Goal: Check status: Check status

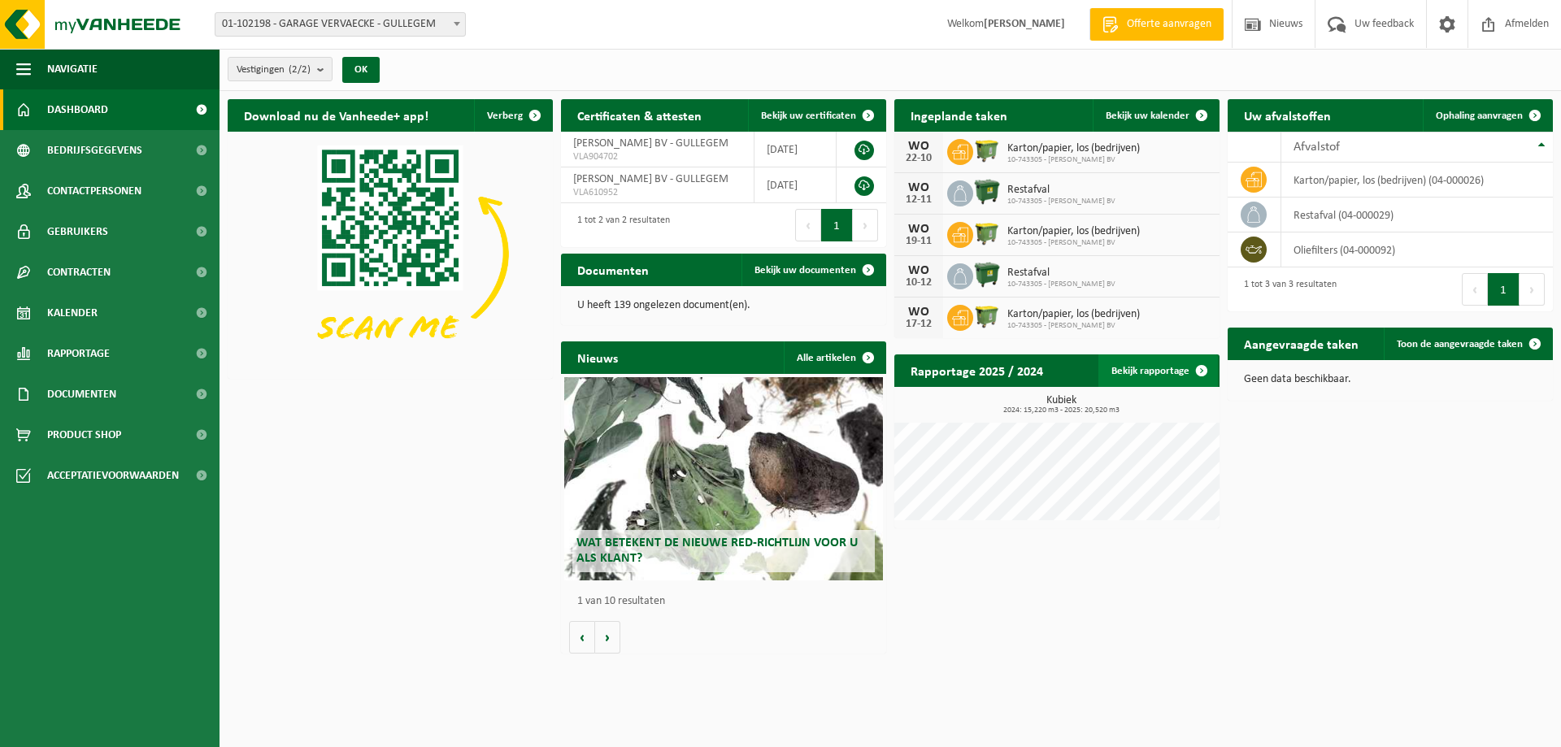
click at [1166, 369] on link "Bekijk rapportage" at bounding box center [1157, 370] width 119 height 33
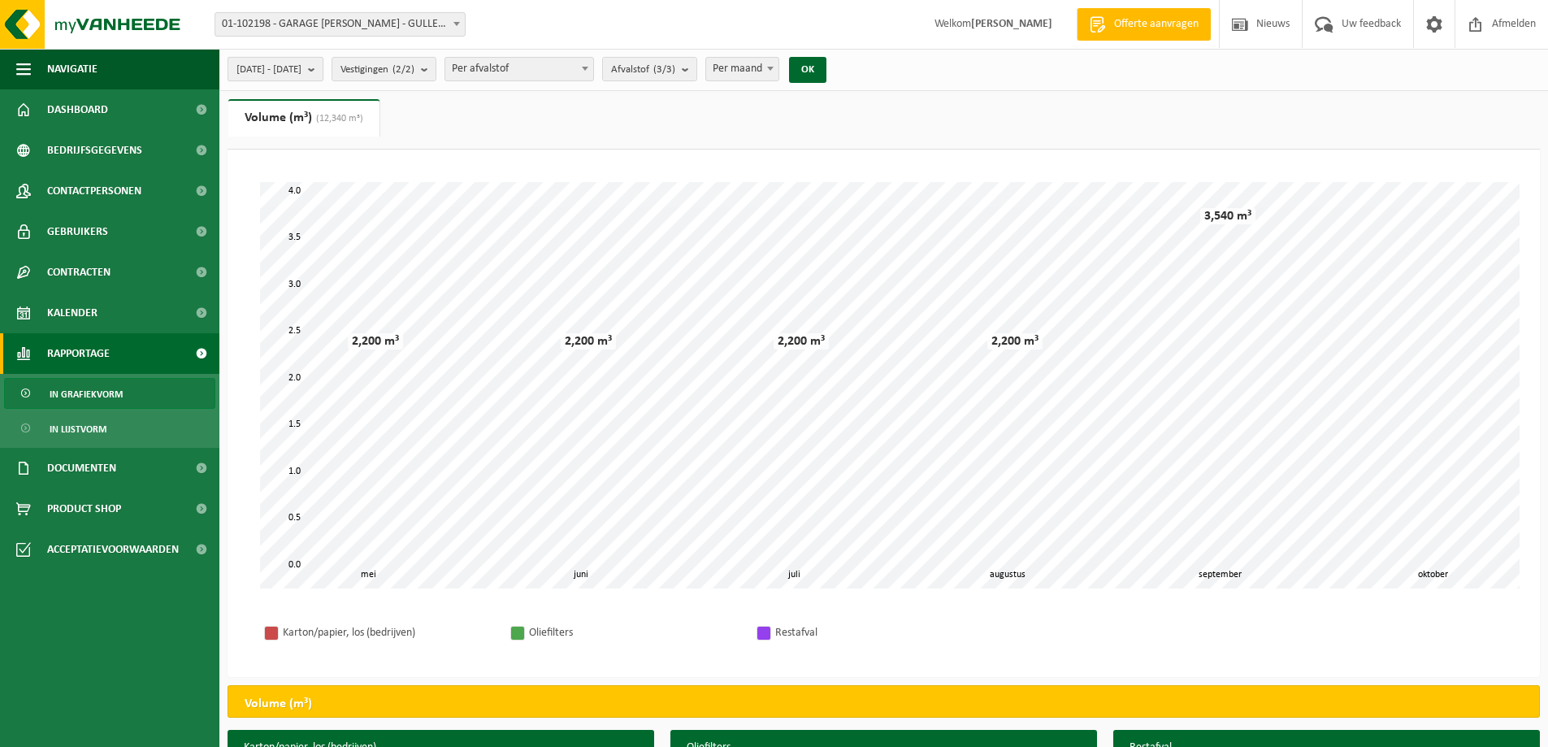
click at [323, 71] on b "submit" at bounding box center [315, 69] width 15 height 23
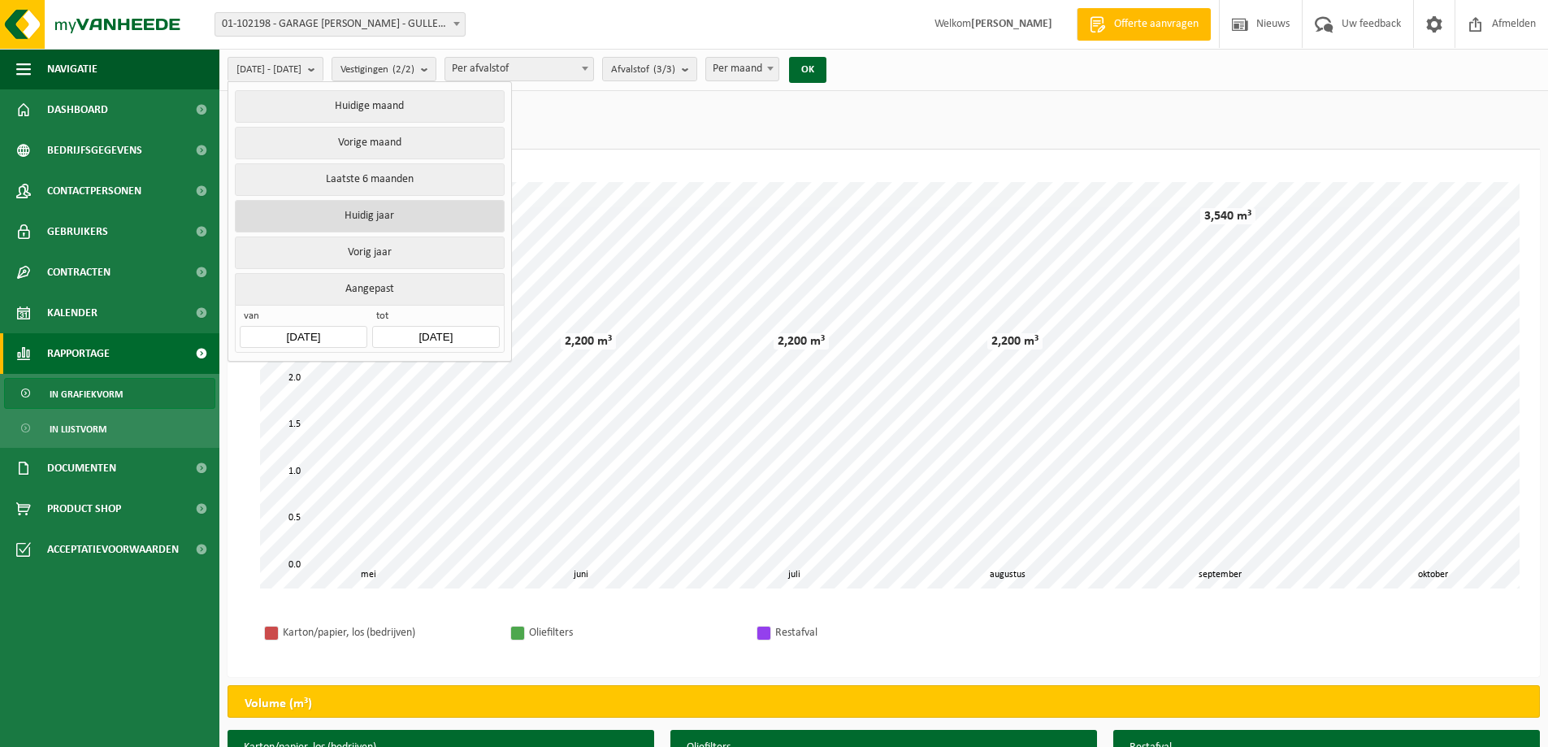
click at [337, 208] on button "Huidig jaar" at bounding box center [369, 216] width 269 height 33
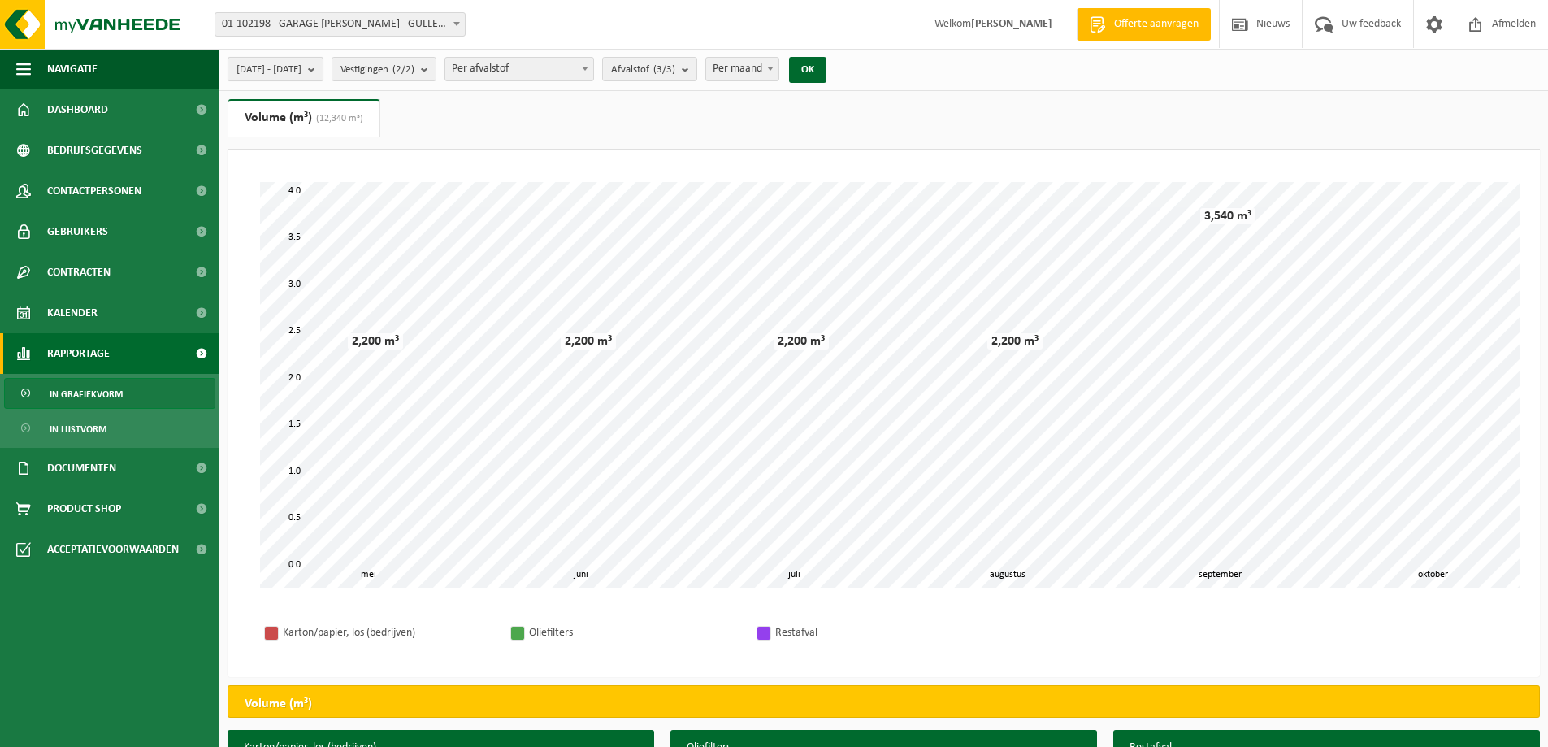
click at [323, 67] on b "submit" at bounding box center [315, 69] width 15 height 23
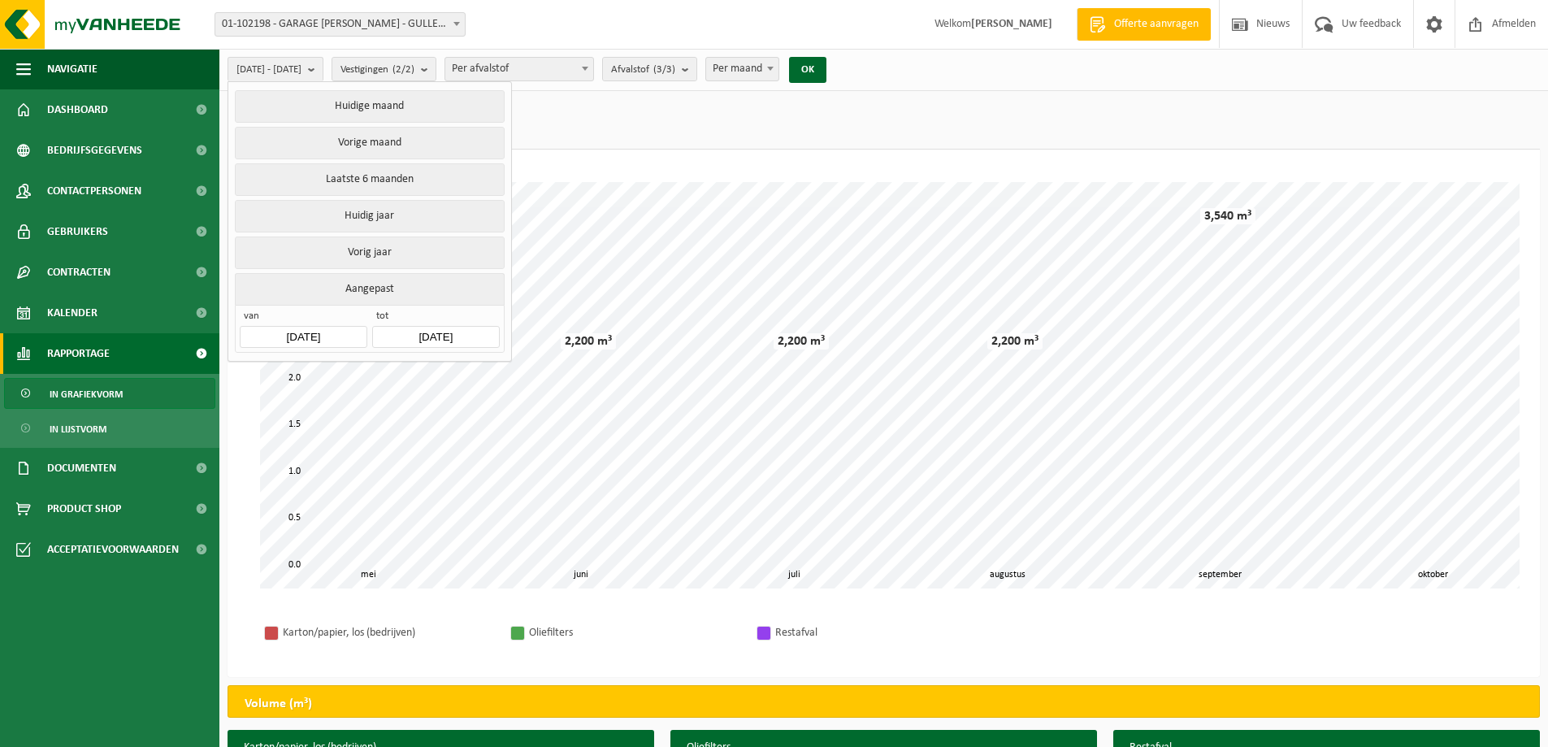
click at [399, 329] on input "[DATE]" at bounding box center [435, 337] width 127 height 22
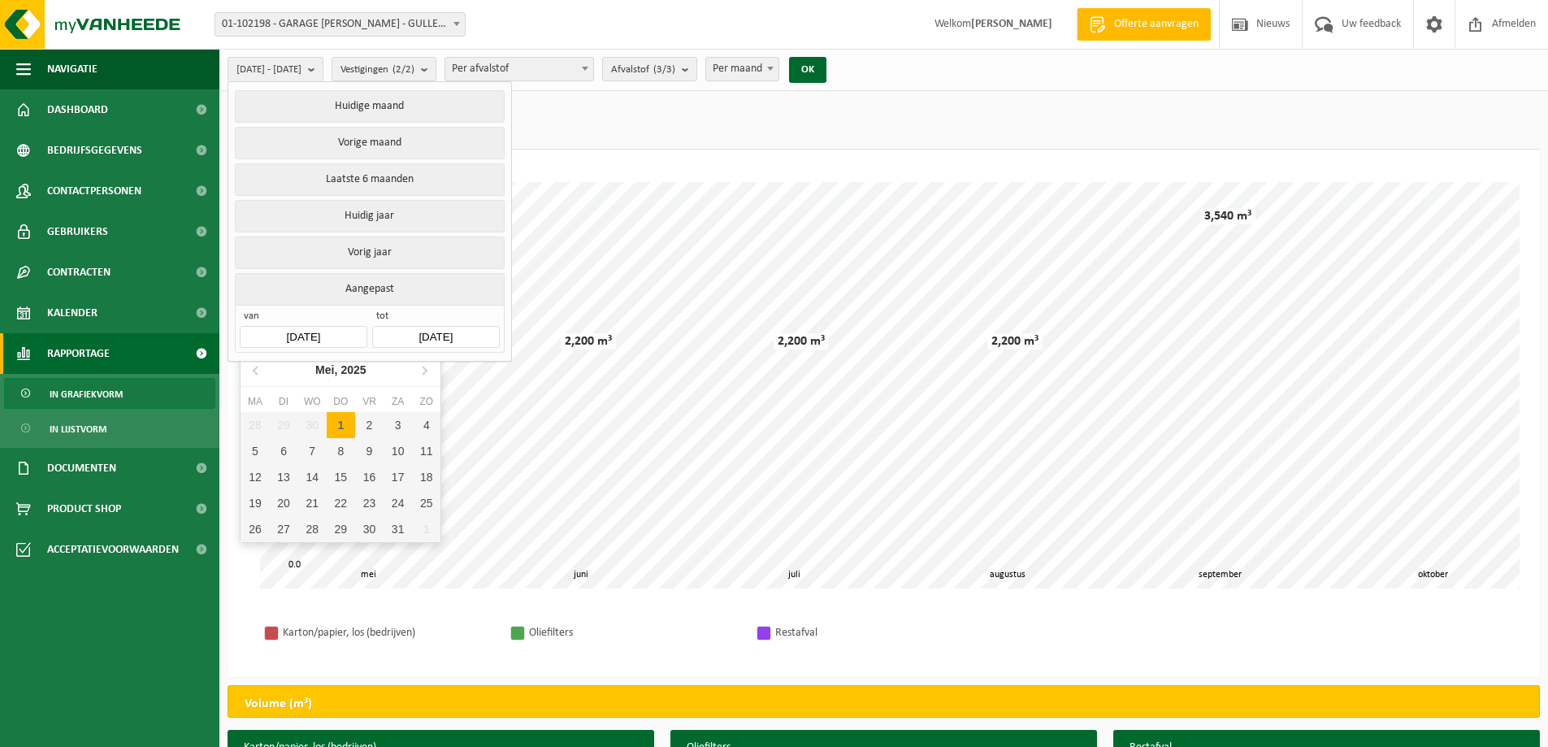
click at [323, 337] on input "[DATE]" at bounding box center [303, 337] width 127 height 22
click at [779, 63] on span at bounding box center [770, 68] width 16 height 21
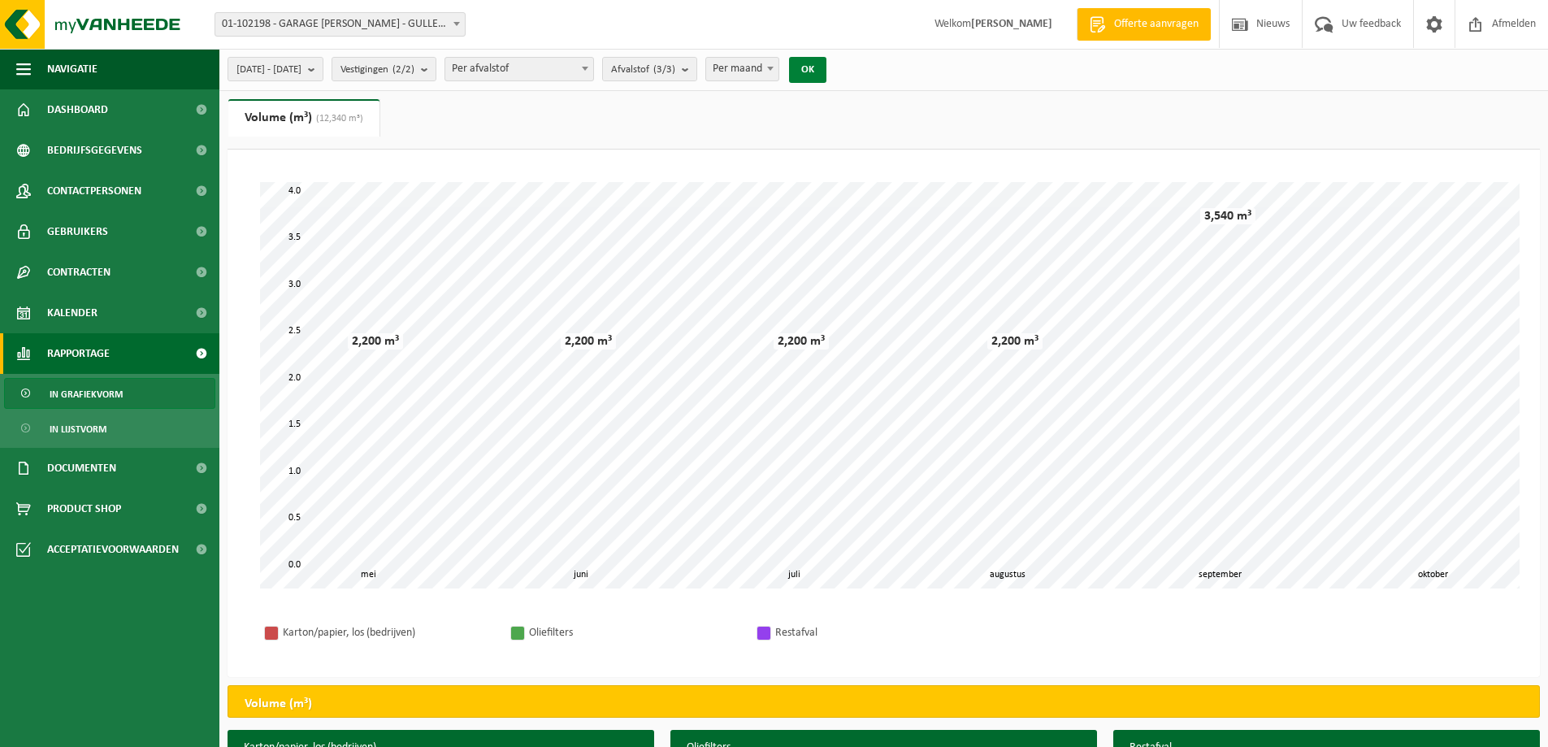
click at [827, 74] on button "OK" at bounding box center [807, 70] width 37 height 26
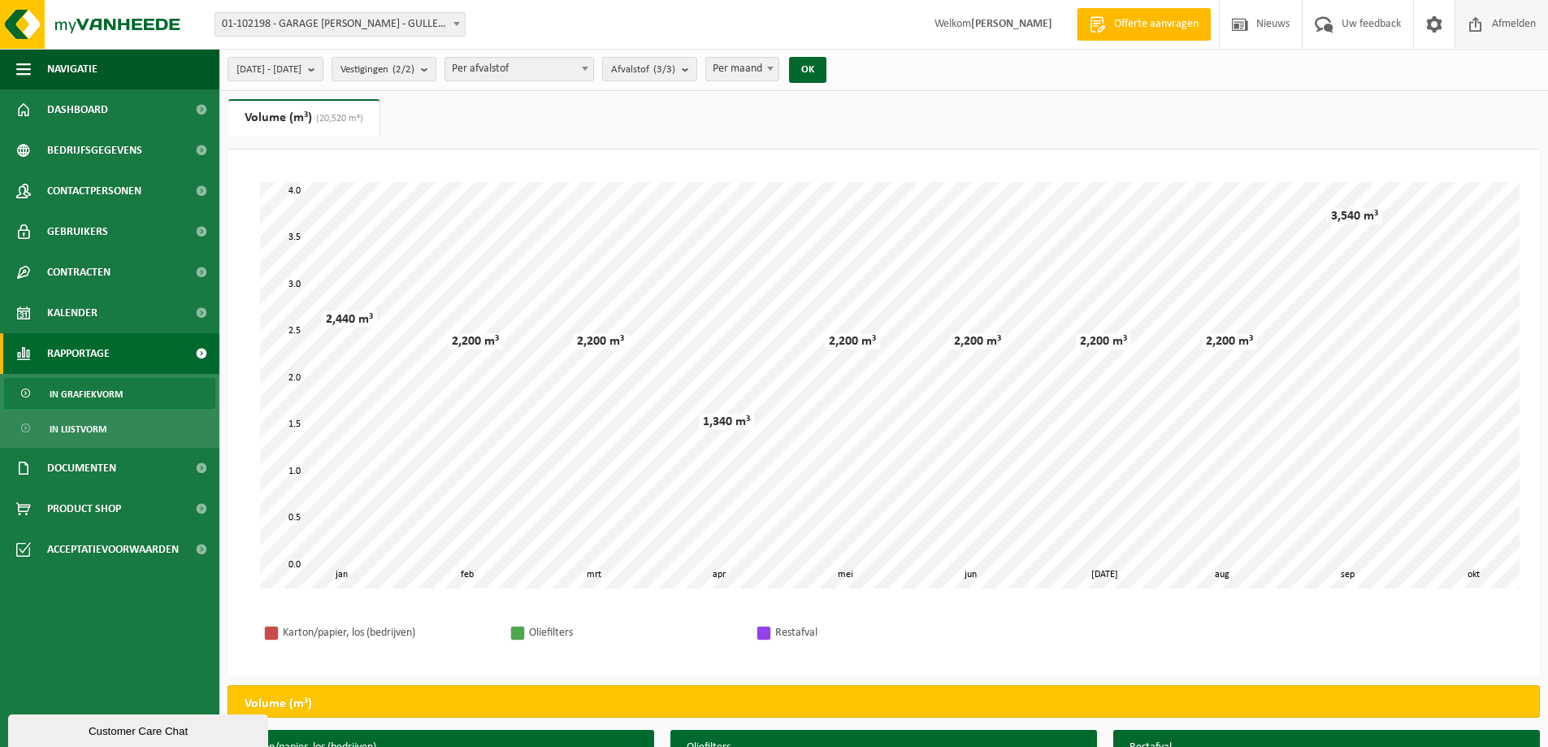
click at [1502, 33] on span "Afmelden" at bounding box center [1514, 24] width 52 height 48
